Goal: Information Seeking & Learning: Learn about a topic

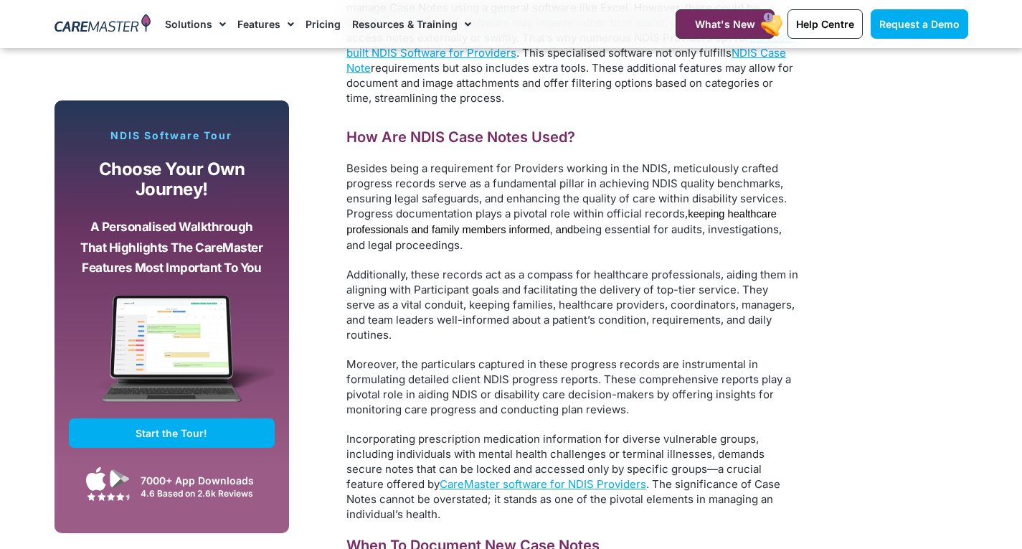
scroll to position [4492, 0]
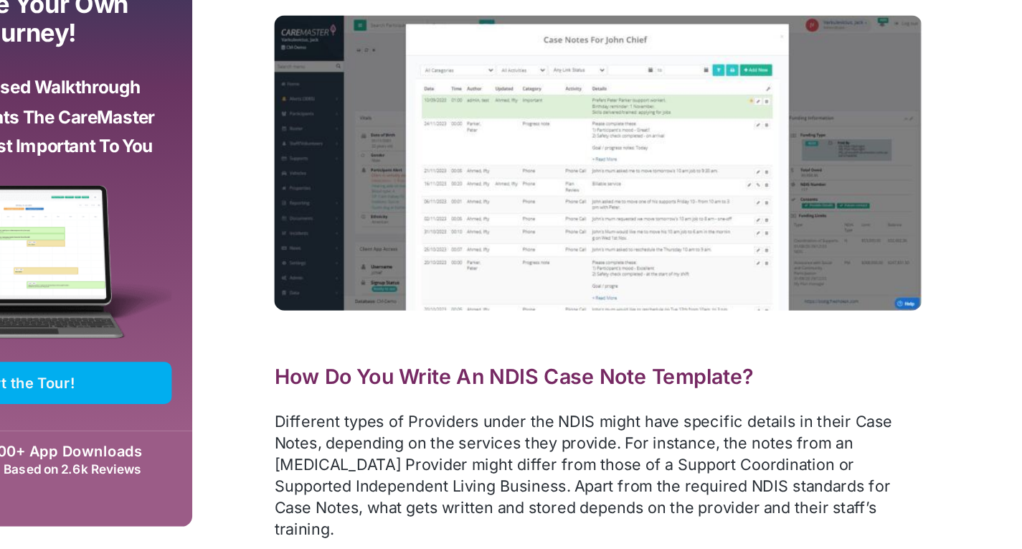
scroll to position [3984, 0]
